Goal: Transaction & Acquisition: Download file/media

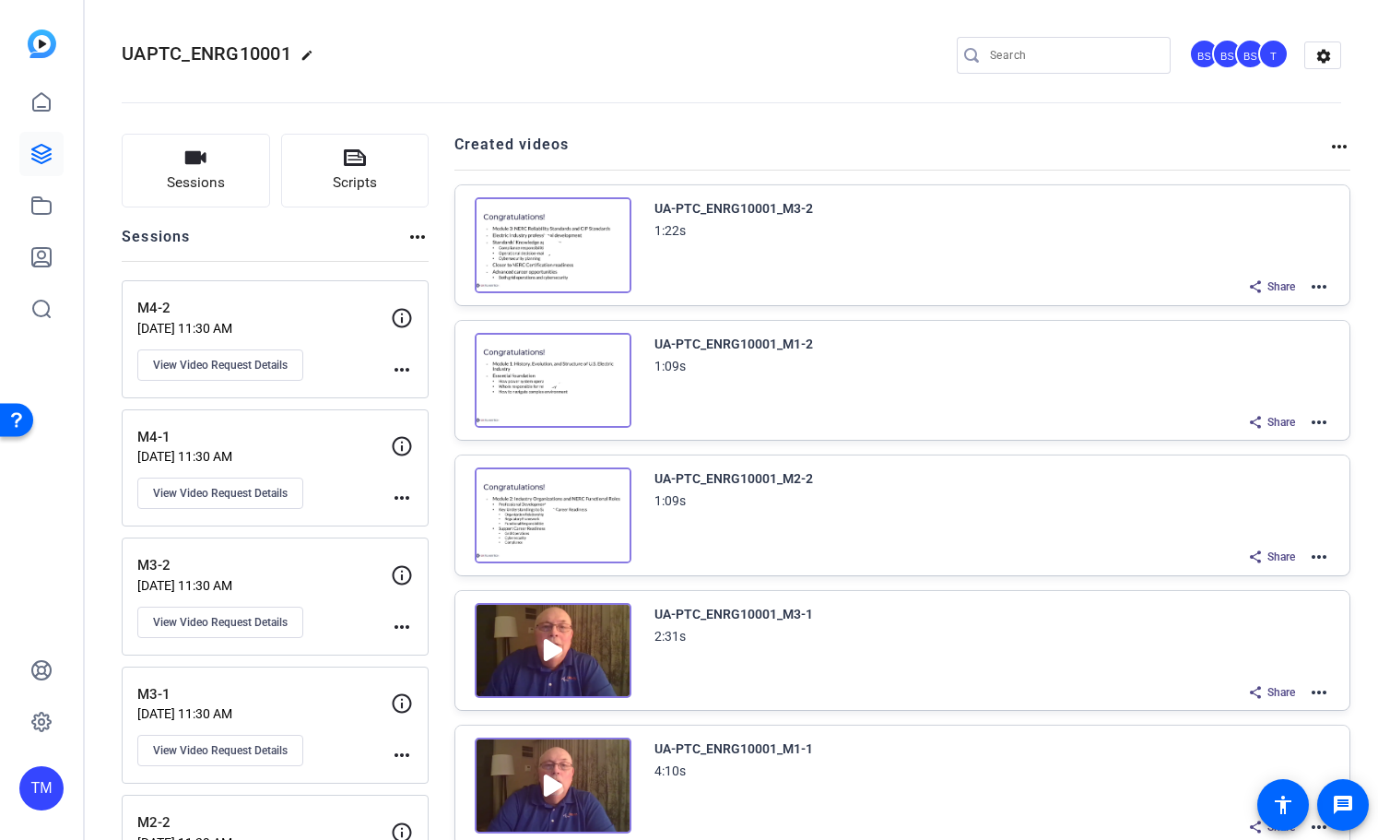
scroll to position [530, 0]
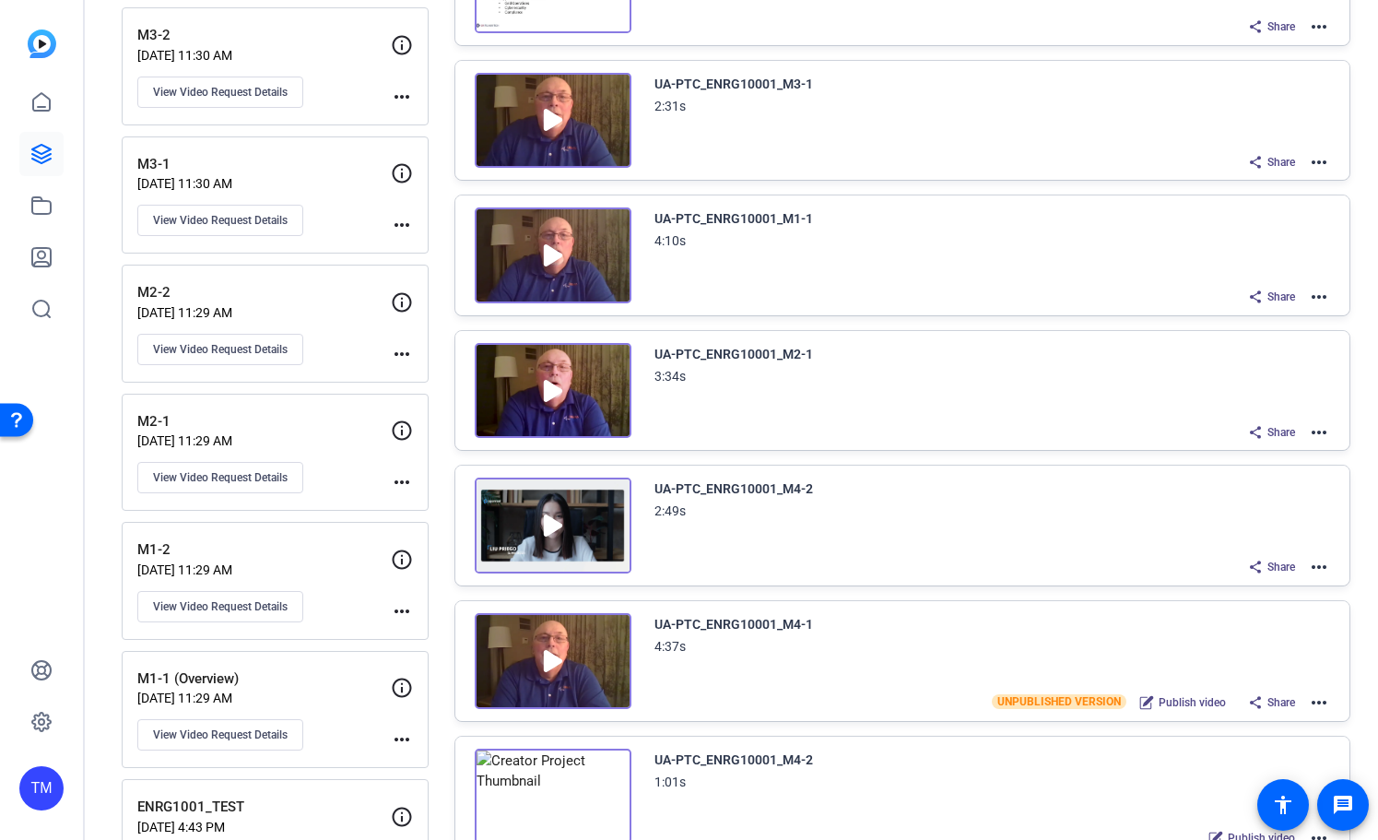
click at [553, 393] on img at bounding box center [553, 391] width 157 height 96
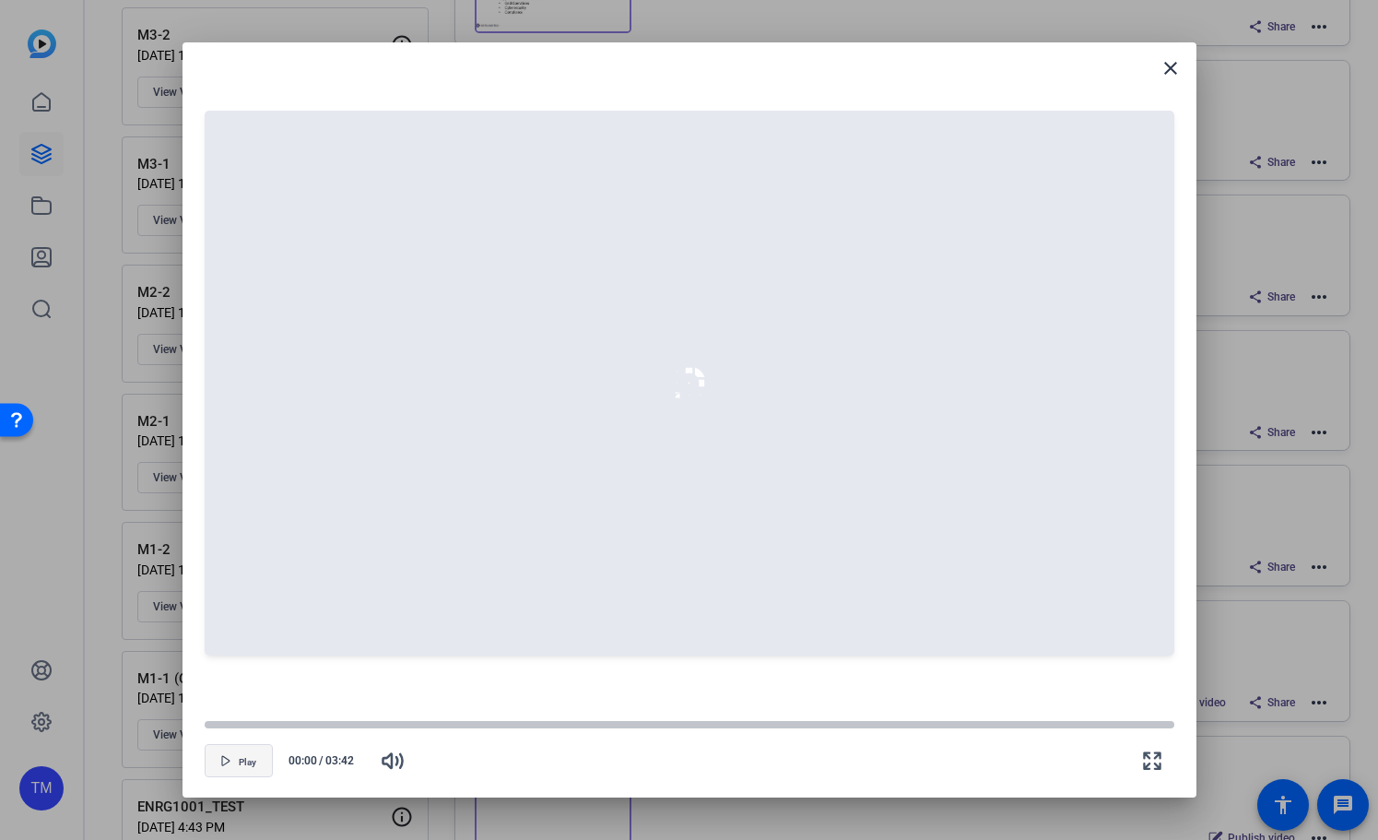
click at [243, 762] on span "Play" at bounding box center [248, 762] width 18 height 11
click at [252, 723] on div at bounding box center [690, 724] width 970 height 9
click at [250, 755] on span "Play" at bounding box center [248, 761] width 18 height 14
click at [1170, 67] on mat-icon "close" at bounding box center [1171, 68] width 22 height 22
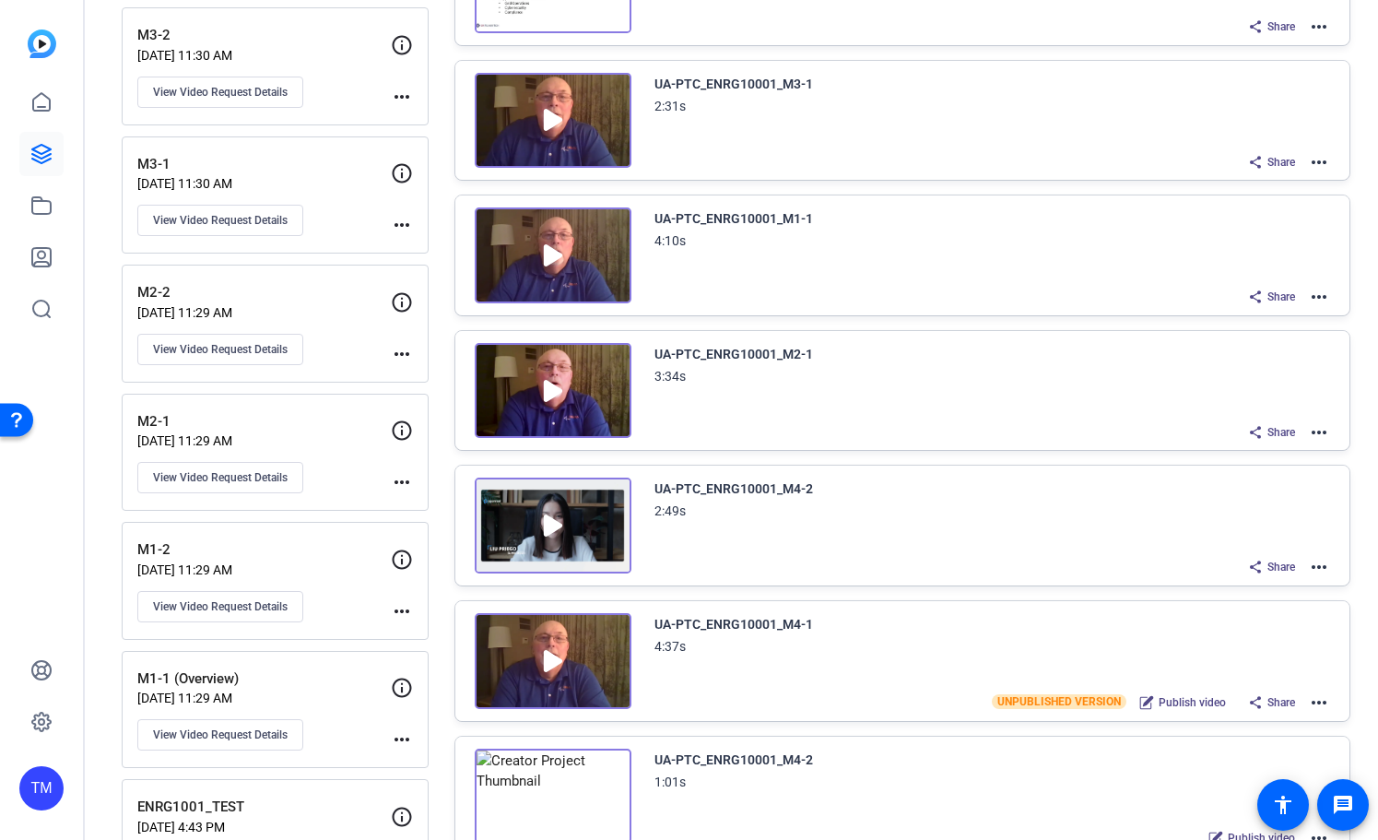
click at [550, 388] on img at bounding box center [553, 391] width 157 height 96
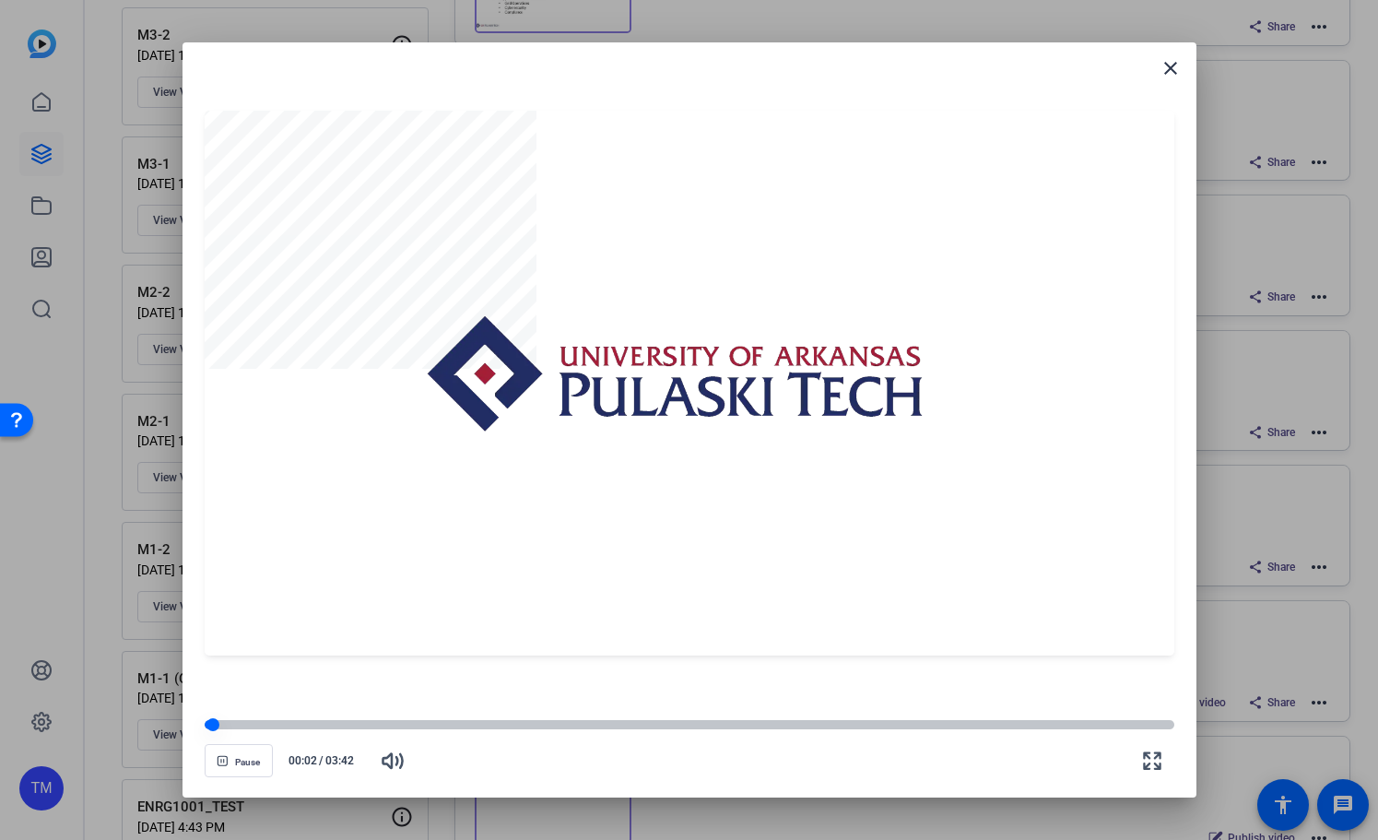
click at [243, 722] on div at bounding box center [690, 724] width 970 height 9
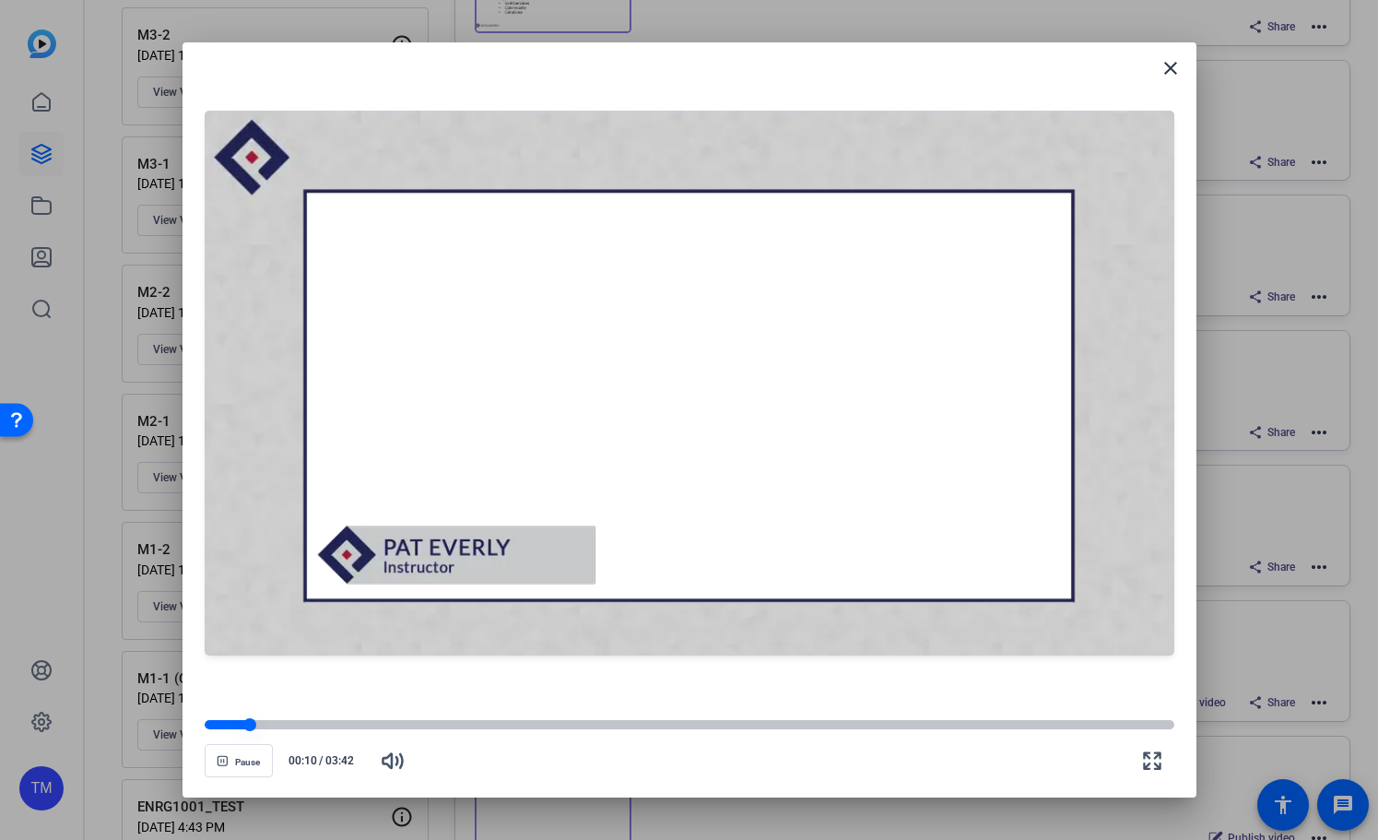
click at [278, 720] on div at bounding box center [690, 724] width 970 height 13
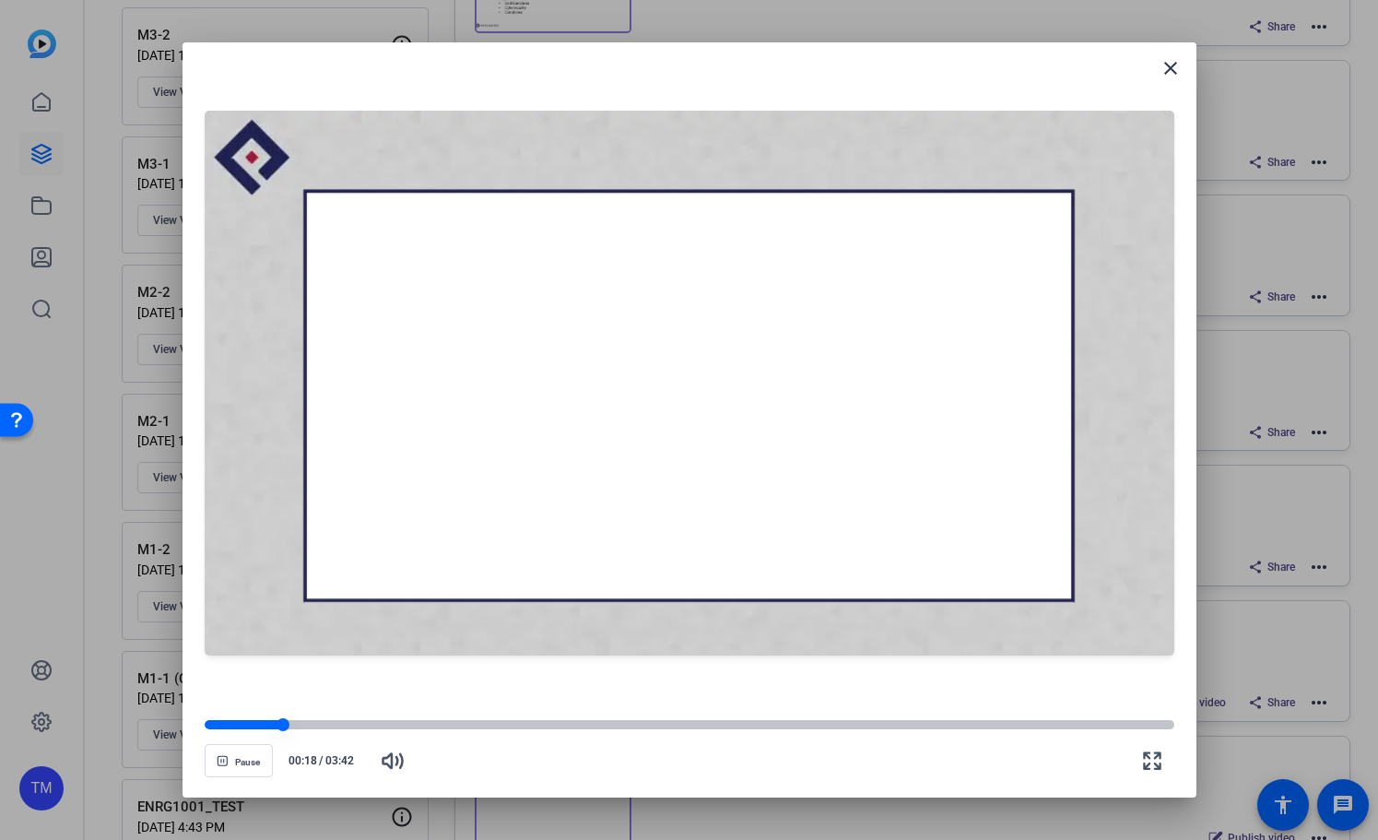
click at [309, 720] on div at bounding box center [690, 724] width 970 height 13
click at [336, 724] on div at bounding box center [690, 724] width 970 height 9
click at [364, 728] on div at bounding box center [690, 724] width 970 height 9
click at [394, 729] on div at bounding box center [690, 724] width 970 height 9
click at [376, 726] on div at bounding box center [302, 724] width 194 height 9
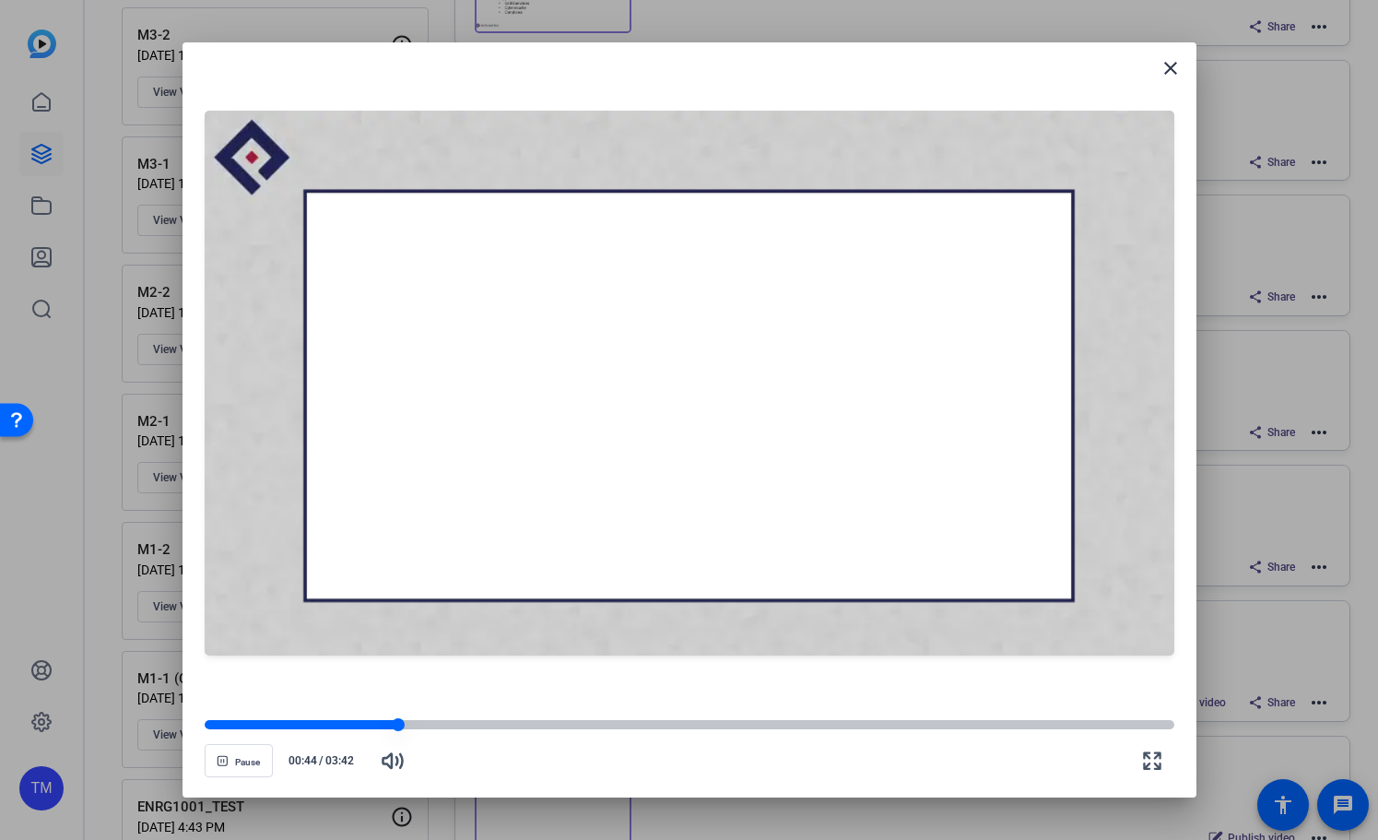
click at [419, 724] on div at bounding box center [690, 724] width 970 height 9
click at [513, 725] on div at bounding box center [690, 724] width 970 height 9
click at [547, 725] on div at bounding box center [690, 724] width 970 height 9
click at [583, 725] on div at bounding box center [690, 724] width 970 height 9
click at [623, 721] on div at bounding box center [690, 724] width 970 height 9
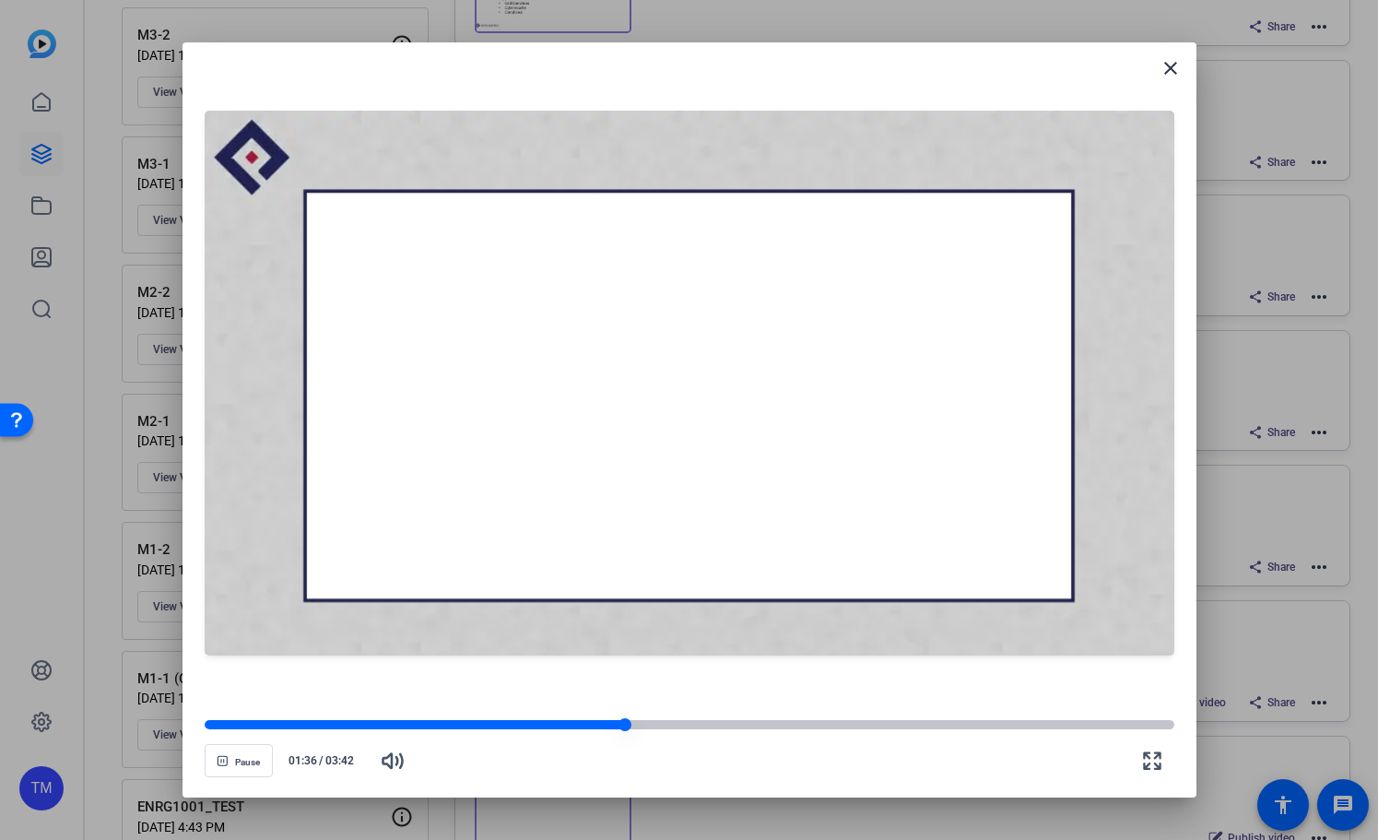
click at [655, 721] on div at bounding box center [690, 724] width 970 height 9
click at [718, 721] on div at bounding box center [690, 724] width 970 height 9
click at [694, 724] on div at bounding box center [469, 724] width 528 height 9
click at [738, 725] on div at bounding box center [690, 724] width 970 height 9
click at [793, 724] on div at bounding box center [690, 724] width 970 height 9
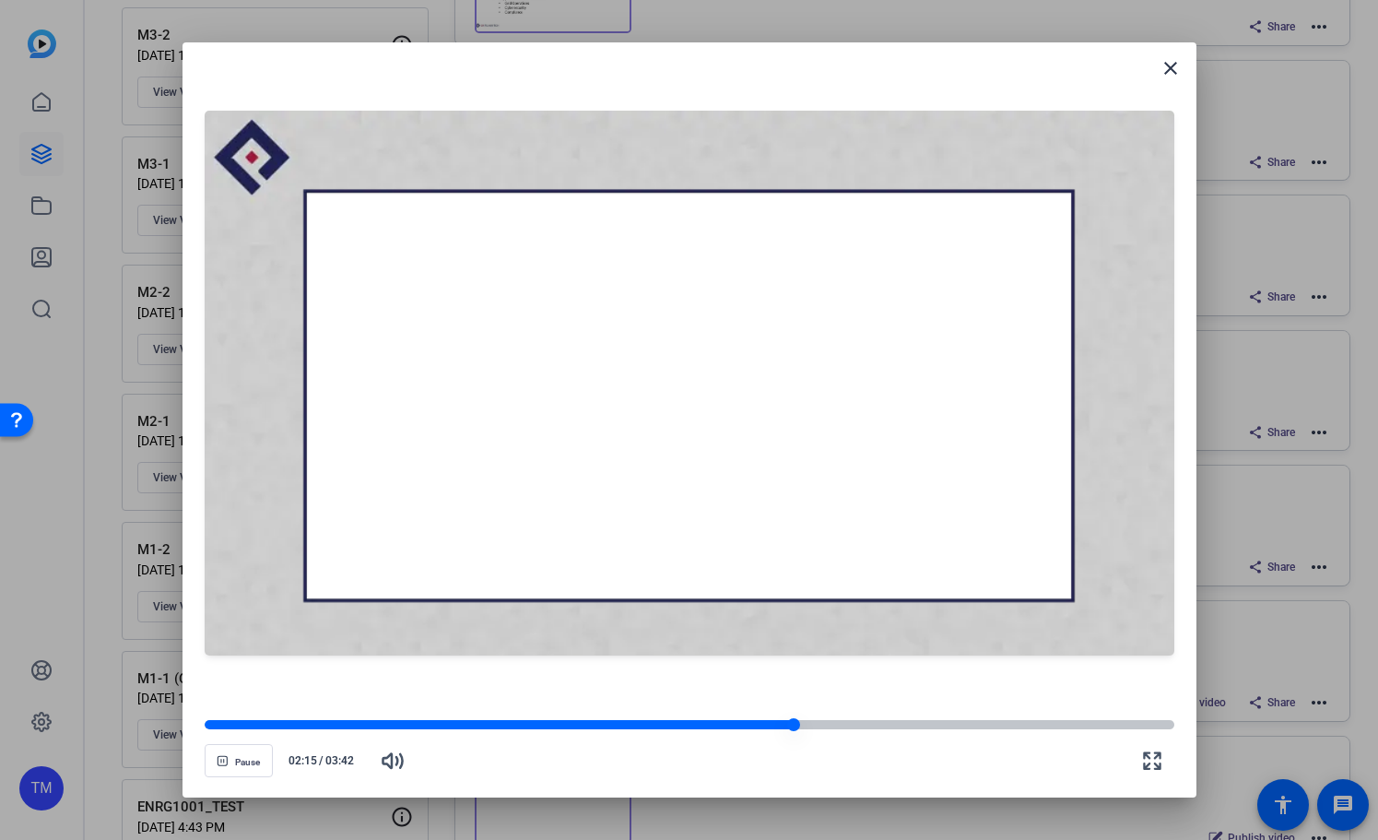
click at [841, 725] on div at bounding box center [690, 724] width 970 height 9
click at [892, 727] on div at bounding box center [690, 724] width 970 height 9
click at [932, 727] on div at bounding box center [690, 724] width 970 height 9
click at [970, 728] on div at bounding box center [690, 724] width 970 height 9
click at [954, 728] on div at bounding box center [589, 724] width 768 height 9
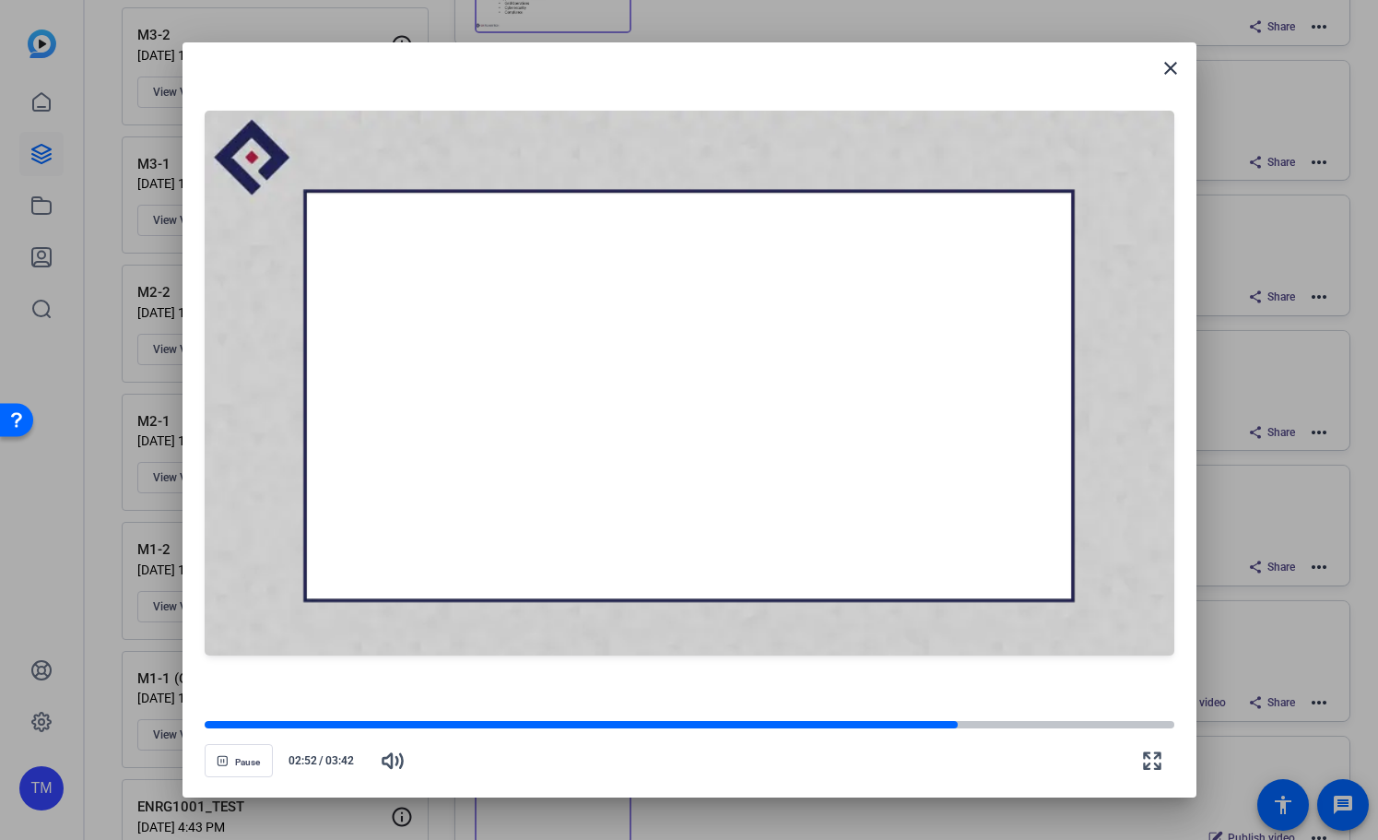
click at [916, 715] on openreel-video-controls "Pause 02:52 / 03:42" at bounding box center [690, 743] width 970 height 65
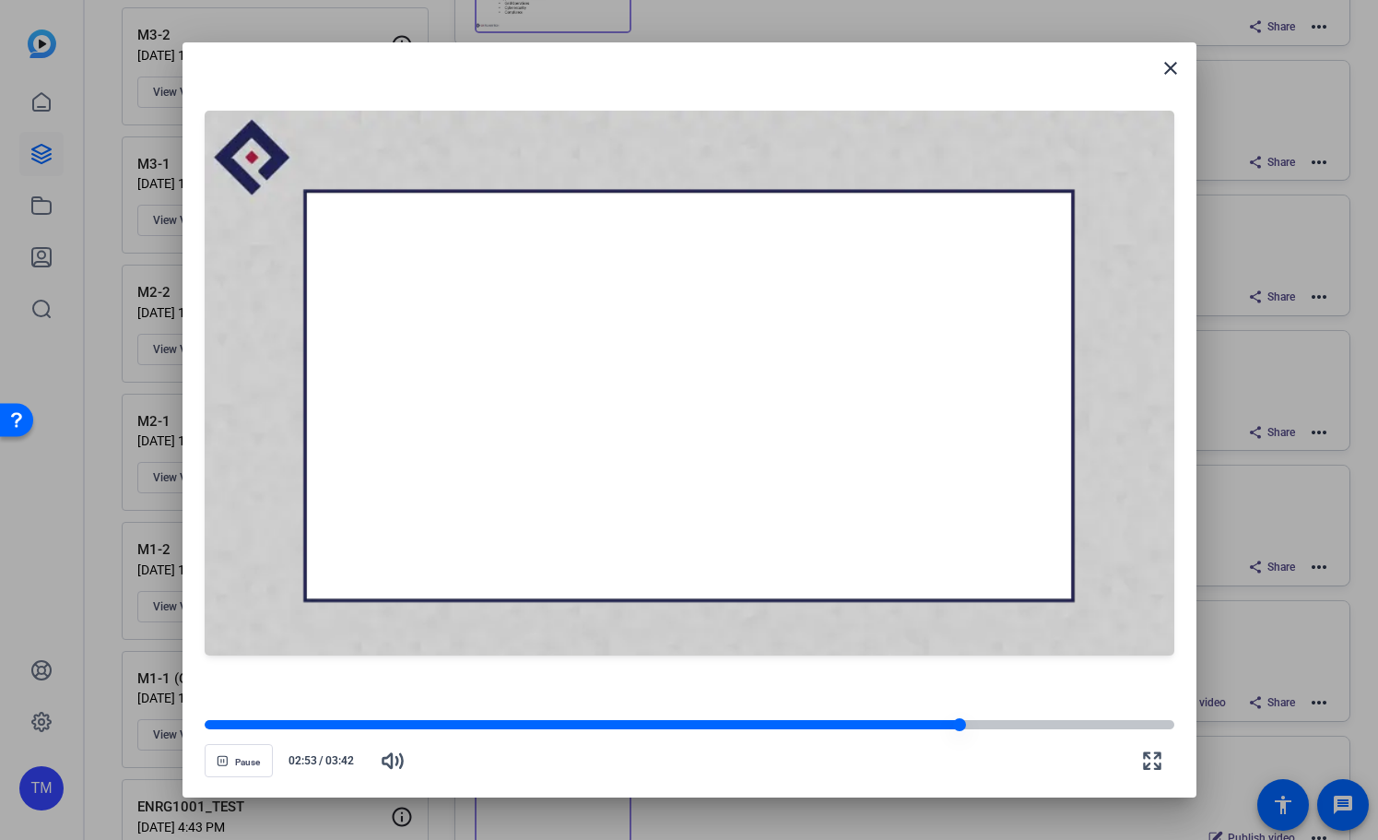
click at [927, 721] on div at bounding box center [582, 724] width 755 height 9
click at [1028, 722] on div at bounding box center [690, 724] width 970 height 9
click at [1049, 722] on div at bounding box center [690, 724] width 970 height 9
click at [1070, 724] on div at bounding box center [690, 724] width 970 height 9
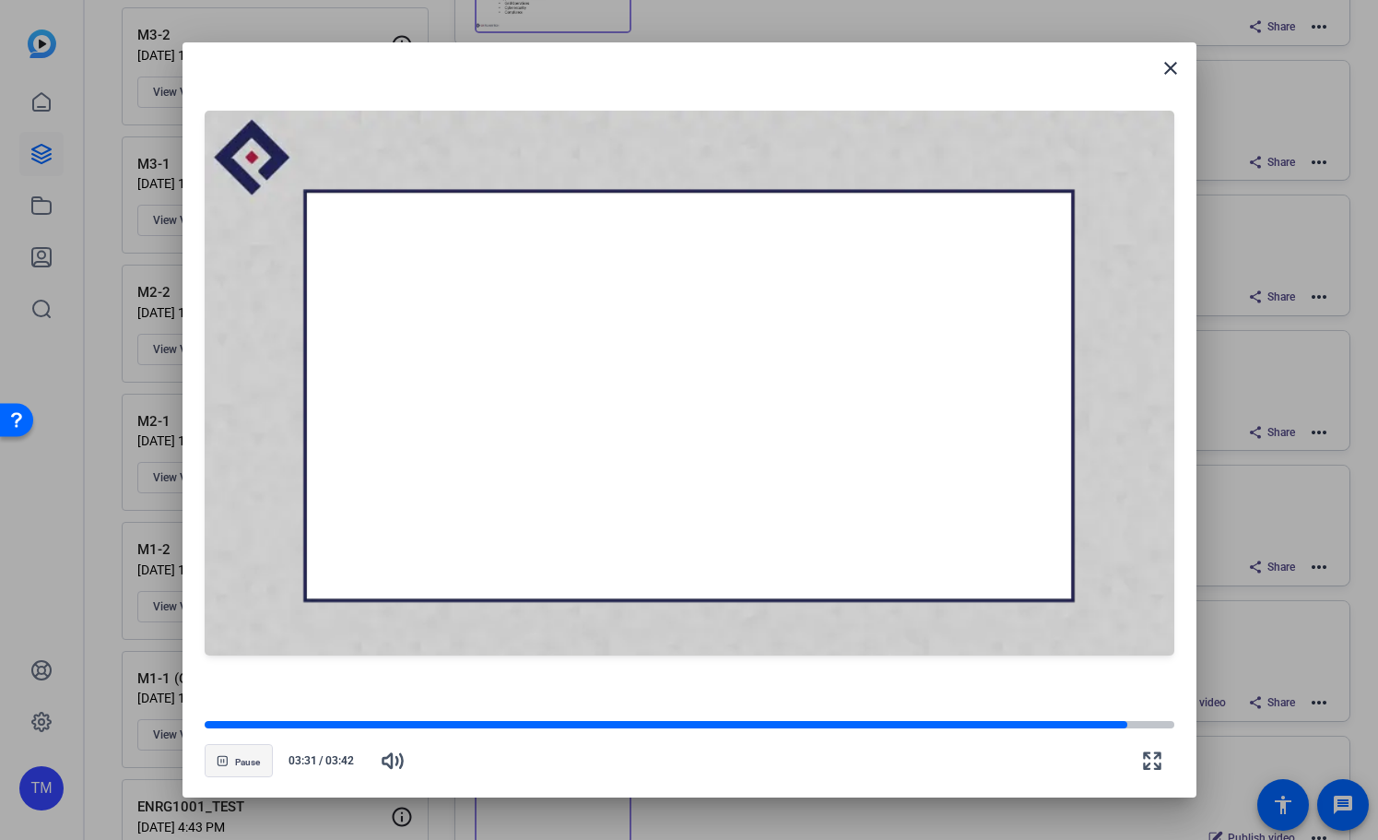
click at [252, 750] on span "button" at bounding box center [239, 761] width 66 height 44
click at [1165, 64] on mat-icon "close" at bounding box center [1171, 68] width 22 height 22
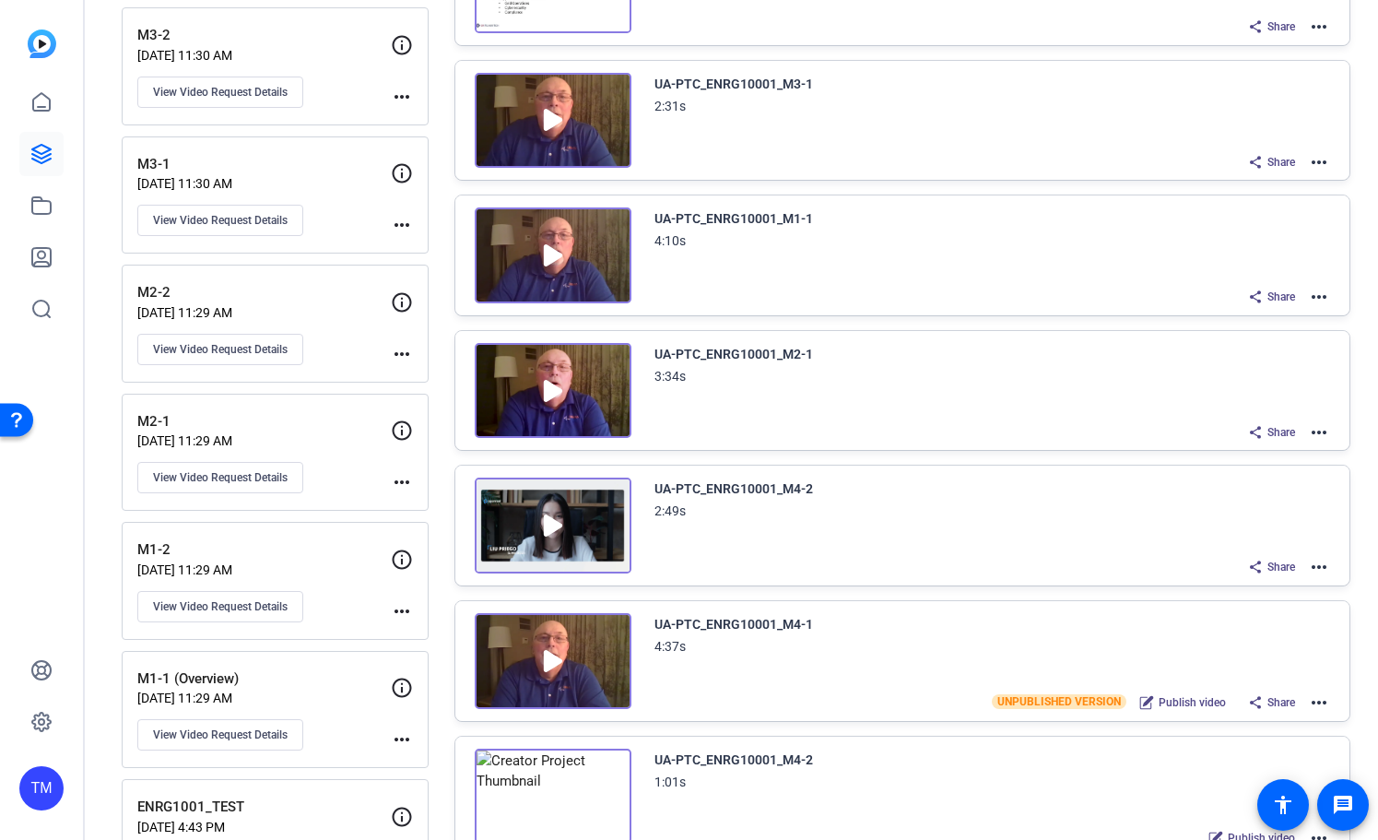
click at [1322, 434] on mat-icon "more_horiz" at bounding box center [1319, 432] width 22 height 22
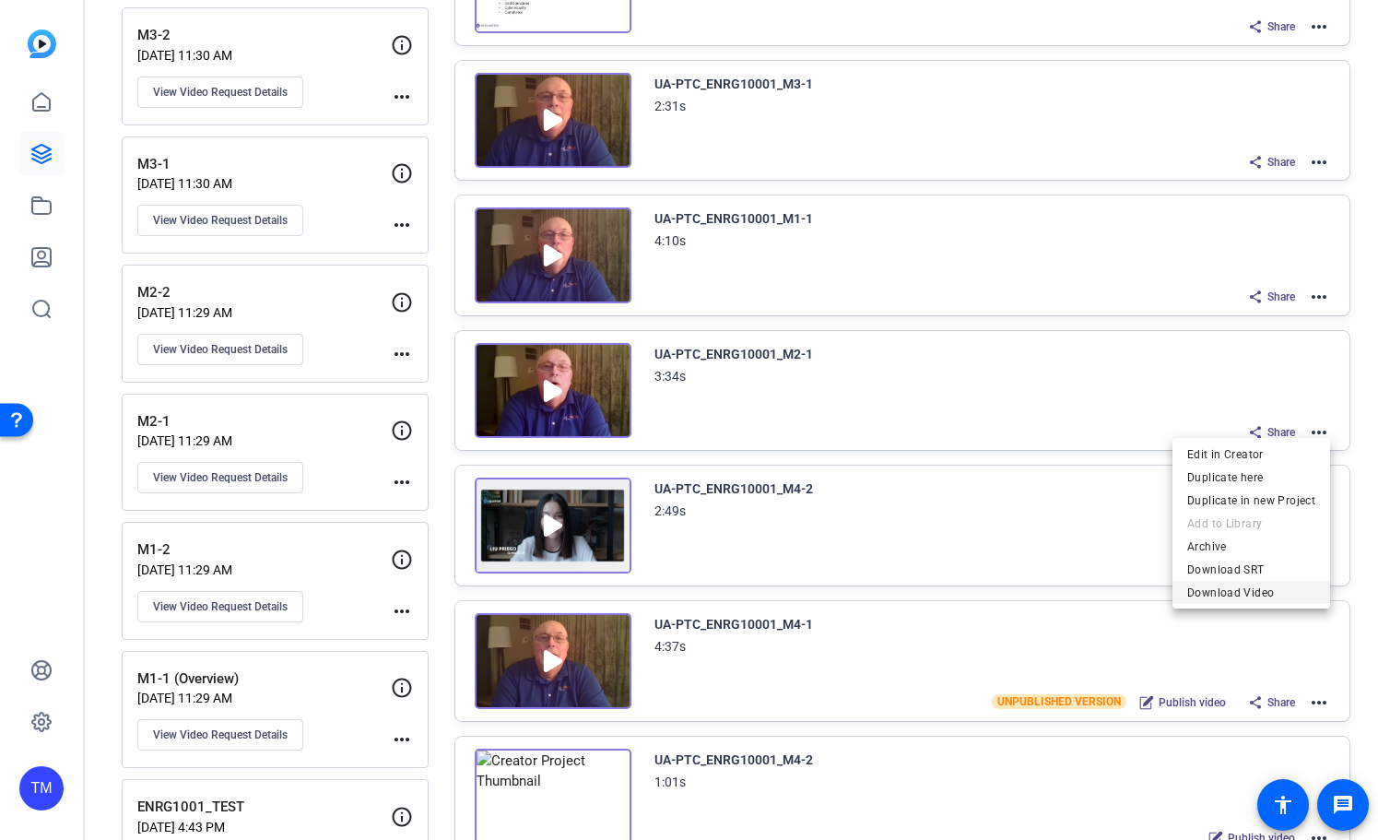
click at [1271, 590] on span "Download Video" at bounding box center [1252, 593] width 128 height 22
